Goal: Information Seeking & Learning: Learn about a topic

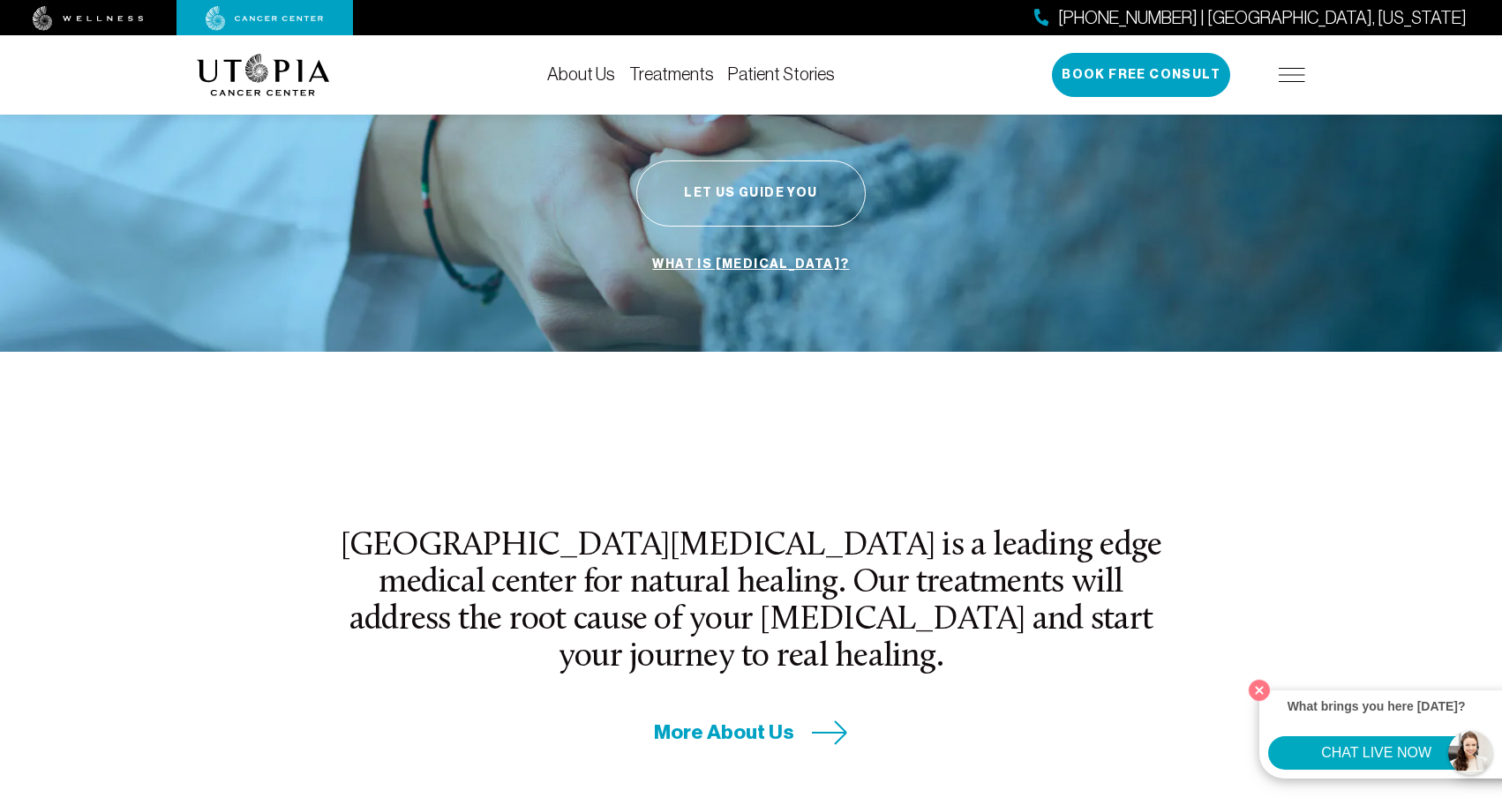
scroll to position [292, 0]
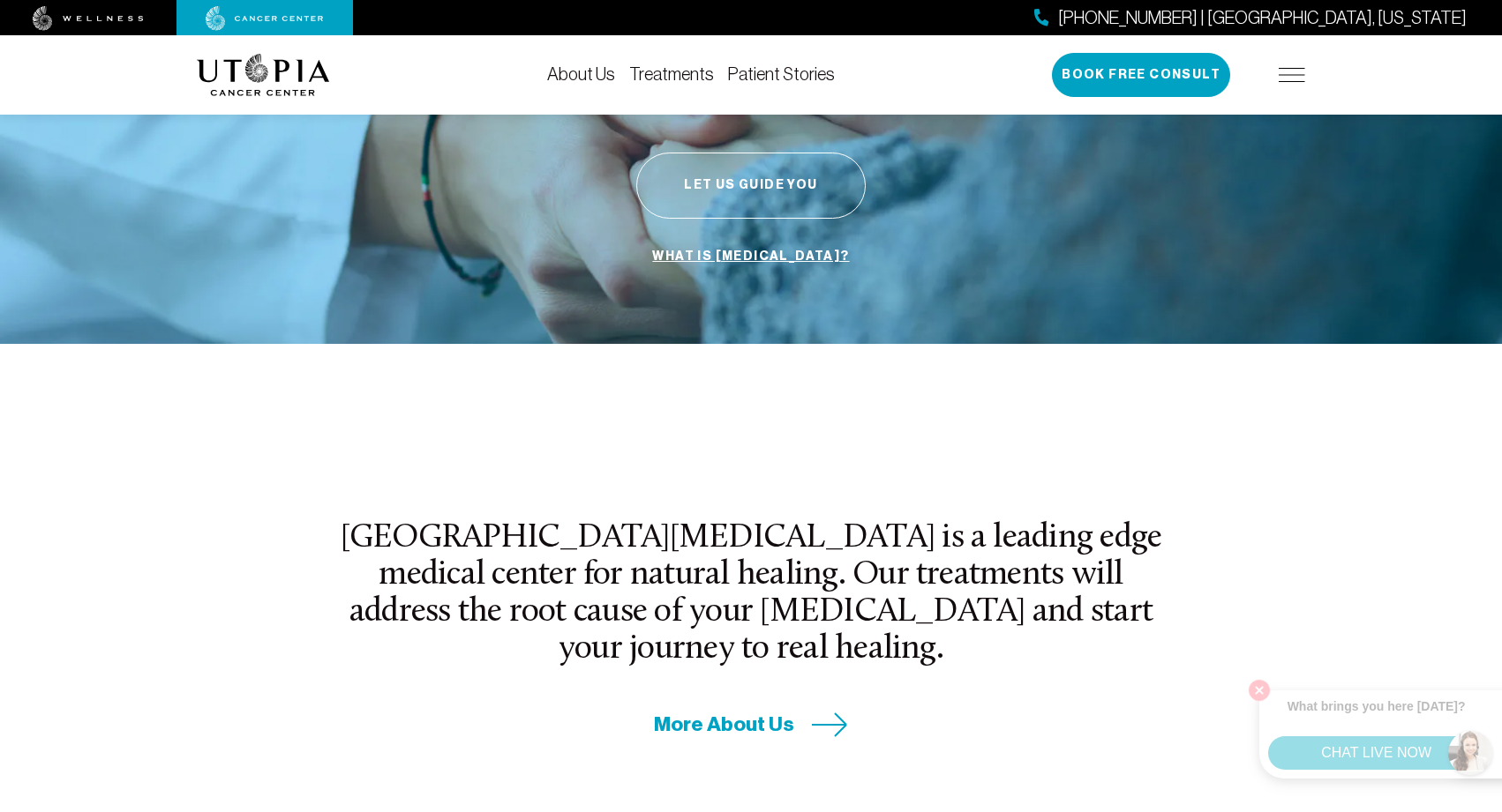
click at [1258, 690] on div "[GEOGRAPHIC_DATA][MEDICAL_DATA] is a leading edge medical center for natural he…" at bounding box center [751, 629] width 1130 height 219
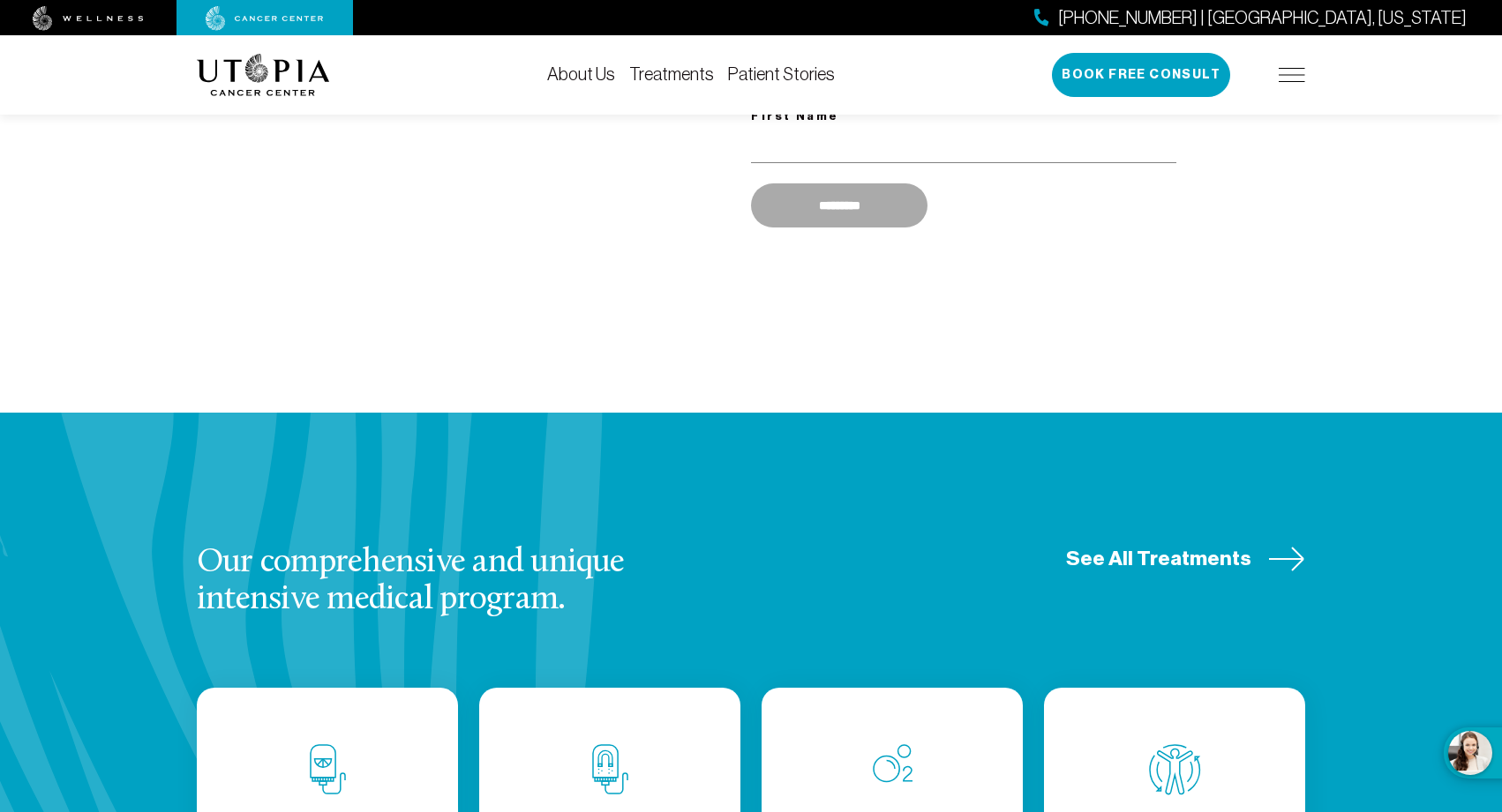
scroll to position [1863, 0]
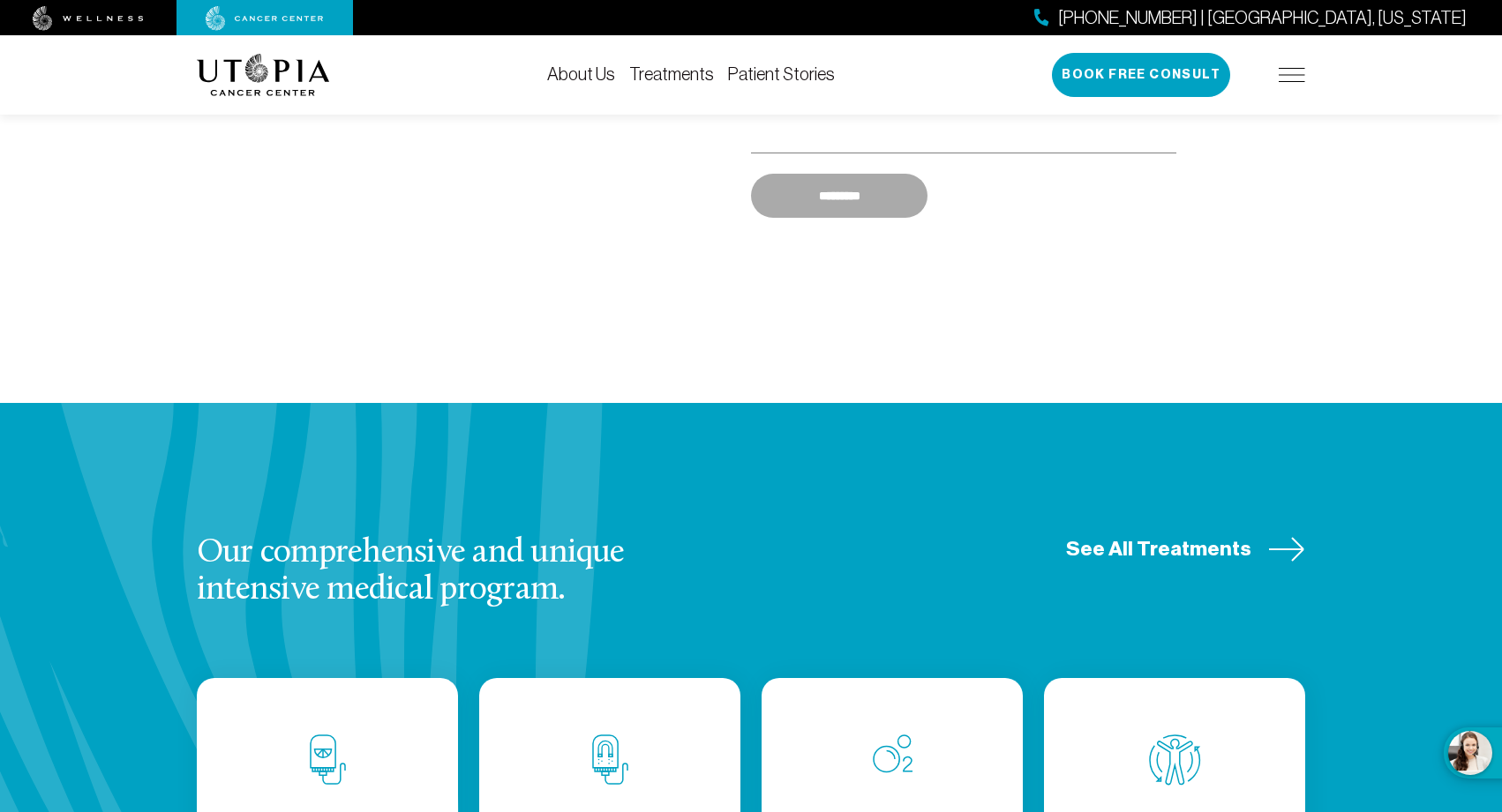
click at [1108, 536] on span "See All Treatments" at bounding box center [1159, 550] width 186 height 28
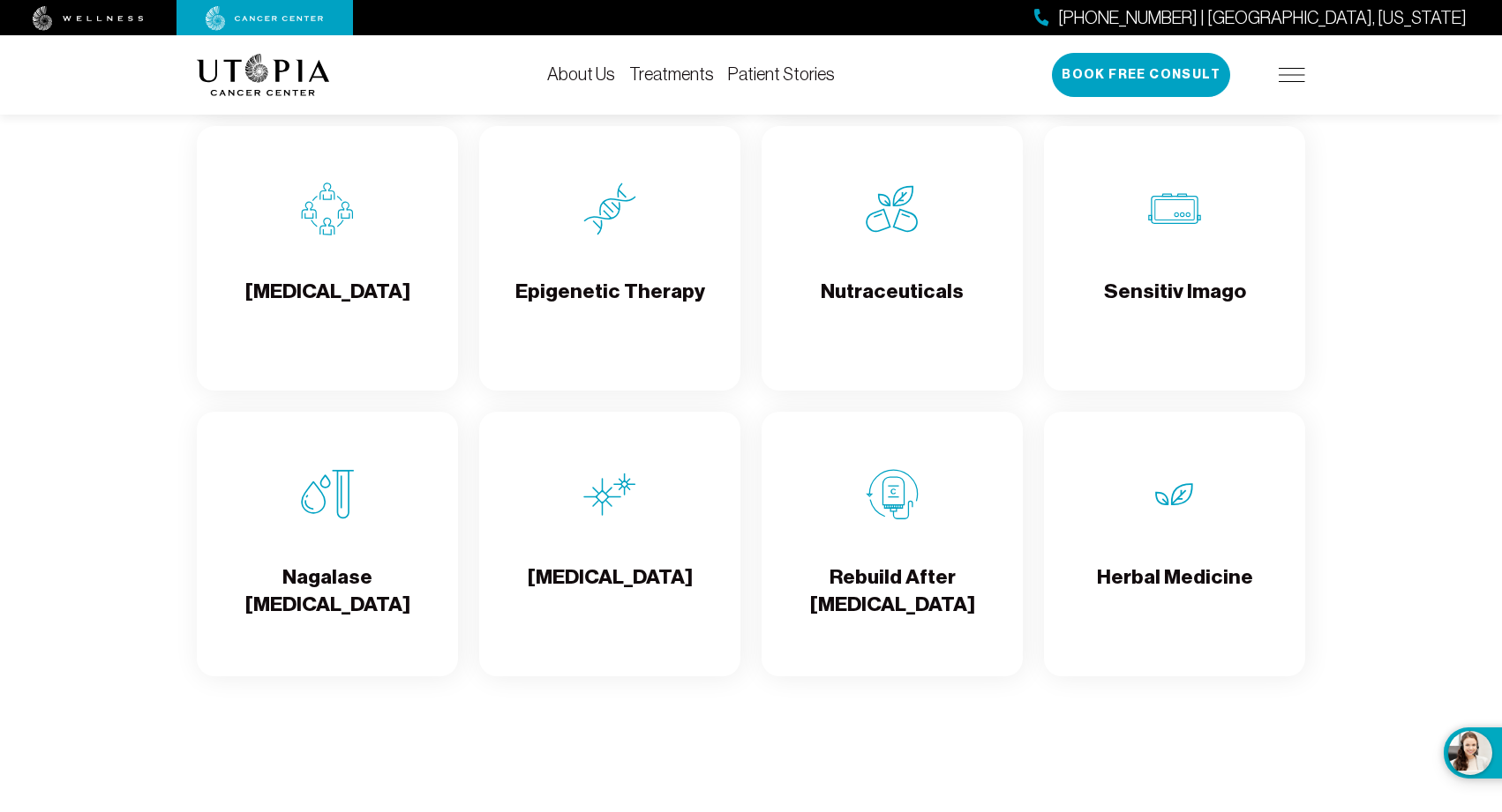
scroll to position [2979, 0]
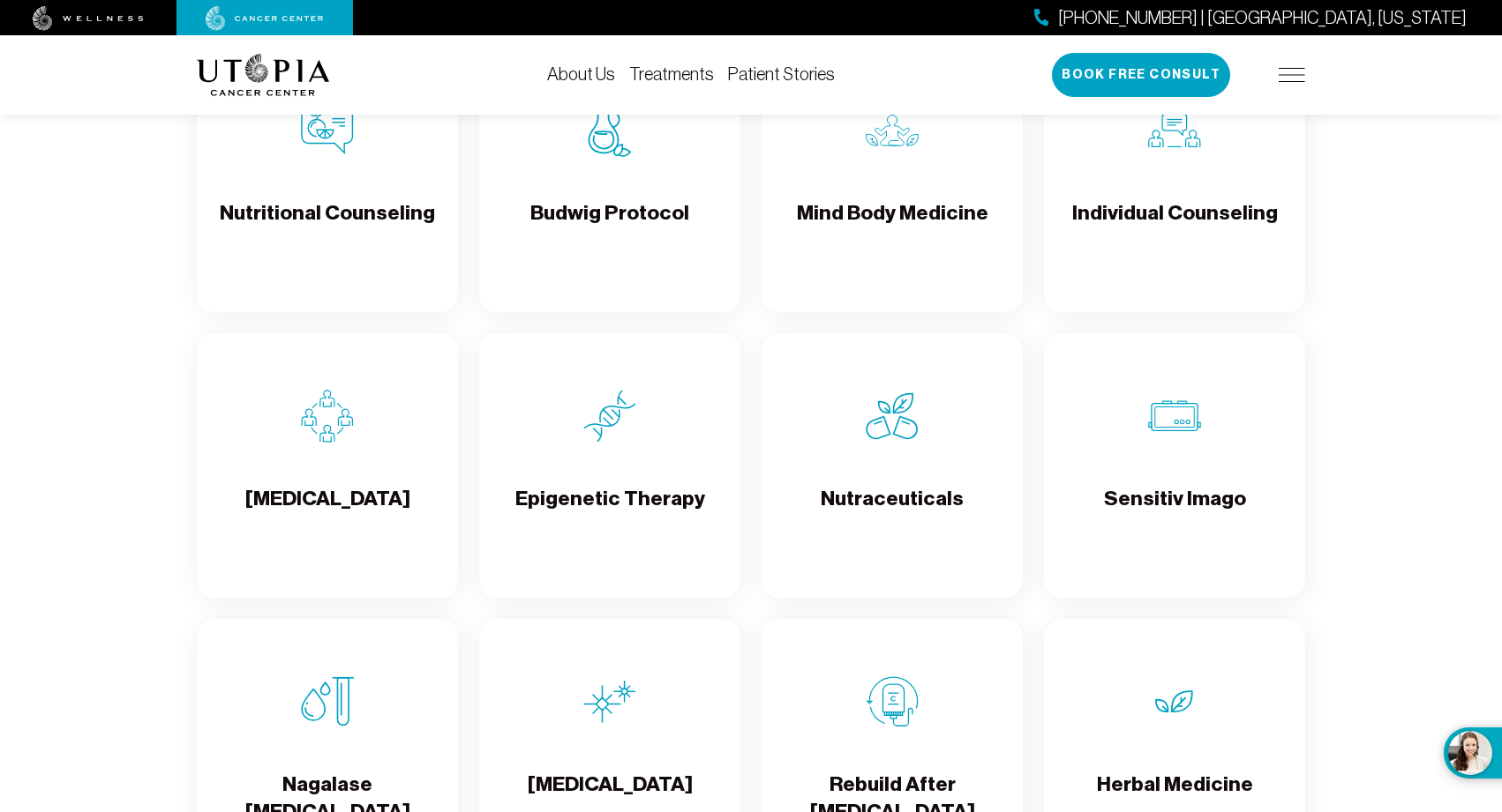
click at [611, 426] on img at bounding box center [609, 416] width 53 height 53
click at [248, 78] on img at bounding box center [263, 75] width 133 height 42
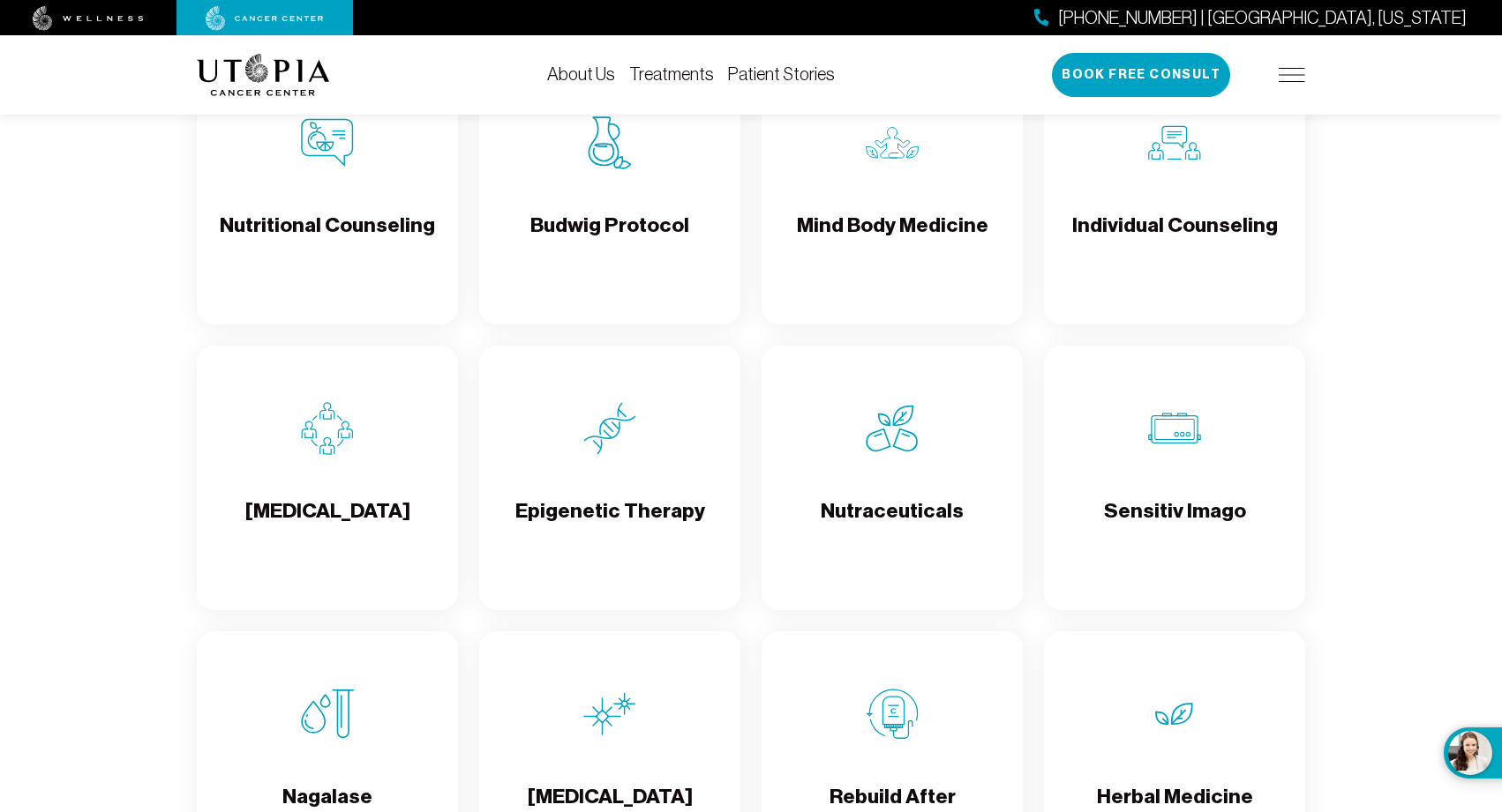
scroll to position [2769, 0]
